Goal: Find specific page/section: Find specific page/section

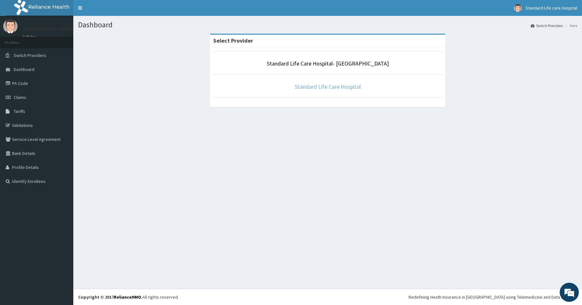
click at [321, 90] on link "Standard Life Care Hospital" at bounding box center [328, 86] width 66 height 7
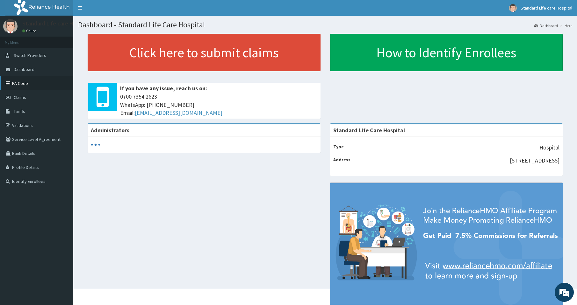
click at [18, 82] on link "PA Code" at bounding box center [36, 83] width 73 height 14
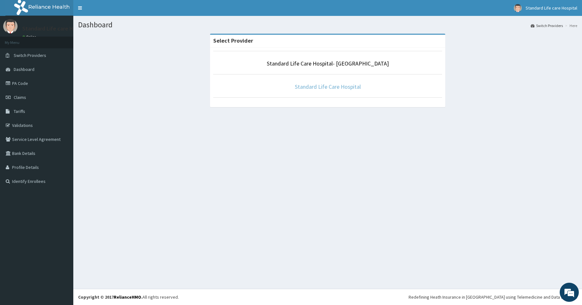
click at [335, 89] on link "Standard Life Care Hospital" at bounding box center [328, 86] width 66 height 7
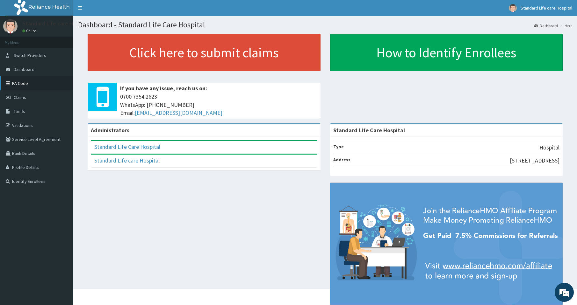
click at [10, 83] on icon at bounding box center [9, 83] width 6 height 4
